Goal: Transaction & Acquisition: Purchase product/service

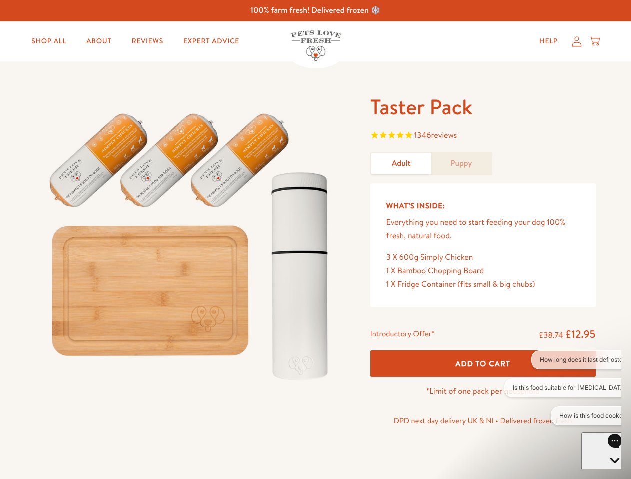
click at [315, 240] on img at bounding box center [191, 242] width 310 height 298
click at [482, 136] on span "1346 reviews" at bounding box center [482, 136] width 225 height 15
click at [482, 364] on span "Add To Cart" at bounding box center [482, 364] width 55 height 10
click at [562, 360] on button "How long does it last defrosted?" at bounding box center [584, 360] width 106 height 19
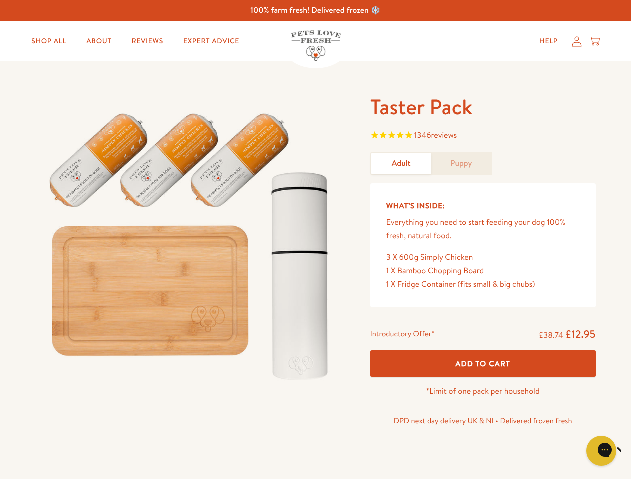
click at [630, 451] on icon "Close gorgias live chat" at bounding box center [635, 449] width 9 height 9
